Goal: Answer question/provide support: Share knowledge or assist other users

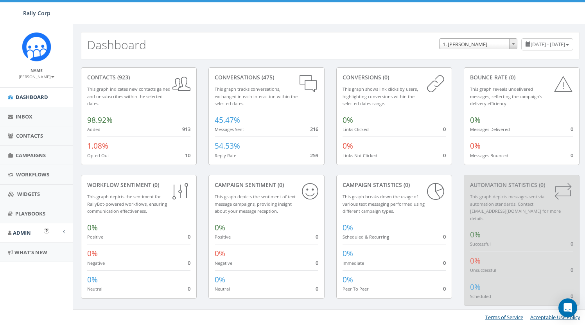
click at [16, 233] on span "Admin" at bounding box center [22, 232] width 18 height 7
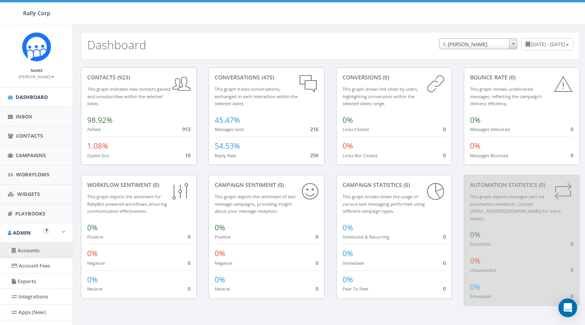
click at [29, 248] on link "Accounts" at bounding box center [36, 250] width 73 height 15
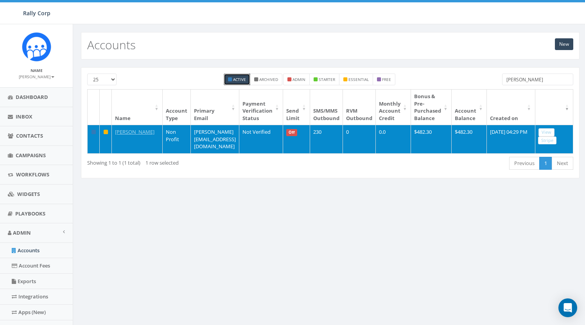
click at [552, 131] on link "View" at bounding box center [546, 132] width 16 height 8
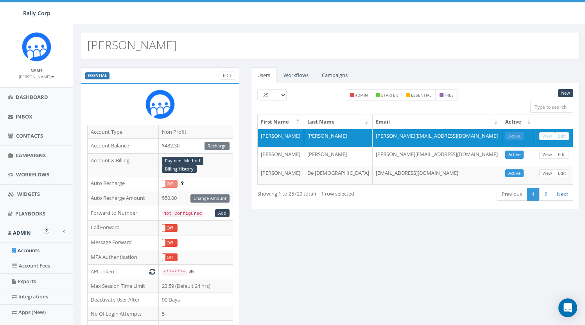
click at [41, 249] on link "Accounts" at bounding box center [36, 250] width 73 height 15
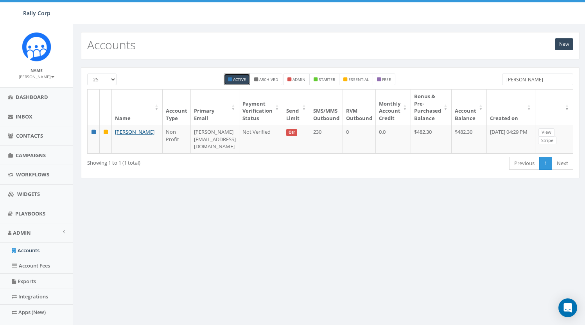
click at [513, 80] on input "Mallory Erickson" at bounding box center [537, 79] width 71 height 12
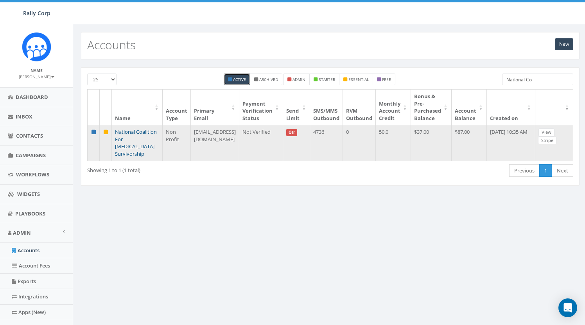
type input "National Co"
click at [123, 141] on link "National Coalition For Cancer Survivorship" at bounding box center [136, 142] width 42 height 29
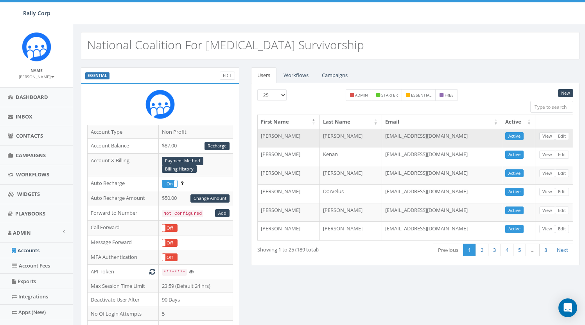
click at [548, 138] on link "View" at bounding box center [547, 136] width 16 height 8
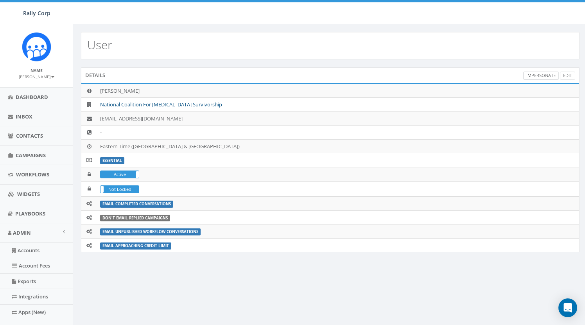
click at [542, 72] on link "Impersonate" at bounding box center [541, 76] width 36 height 8
